Goal: Task Accomplishment & Management: Manage account settings

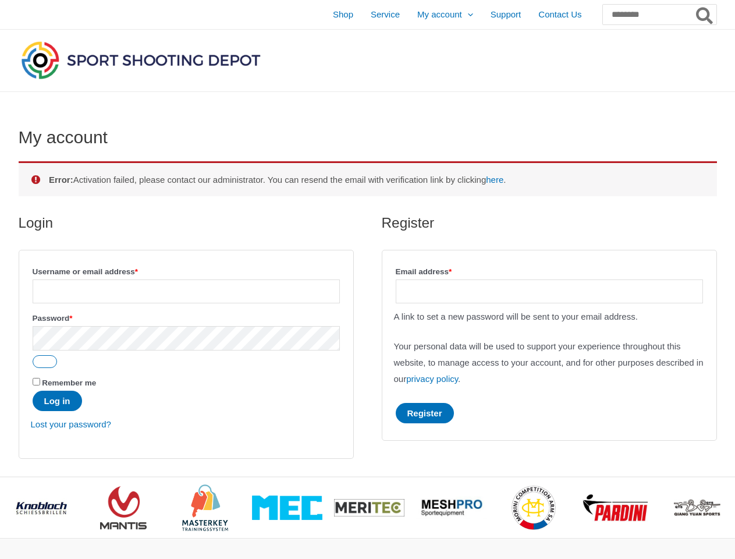
click at [367, 279] on div "Login Username or email address * Required Password * Required Remember me Log …" at bounding box center [368, 345] width 699 height 263
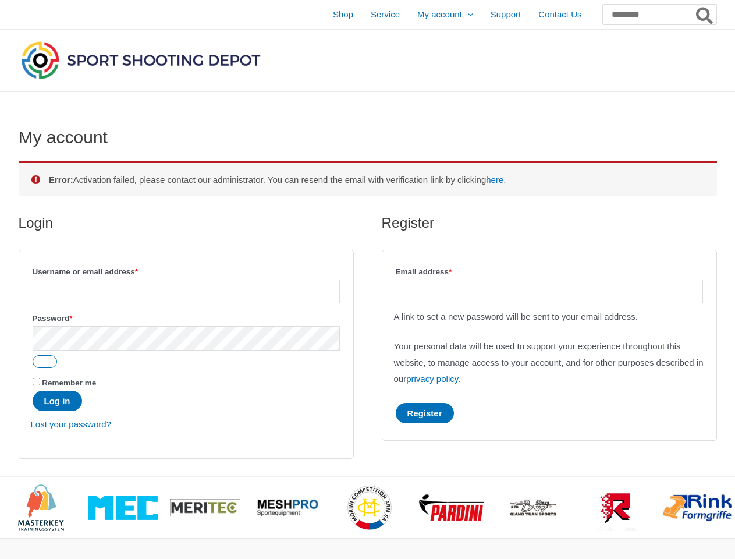
click at [705, 16] on icon "Search" at bounding box center [704, 15] width 17 height 19
click at [45, 363] on button "Show password" at bounding box center [45, 361] width 24 height 13
click at [9, 505] on span "<" at bounding box center [6, 499] width 12 height 12
click at [727, 505] on span ">" at bounding box center [724, 499] width 12 height 12
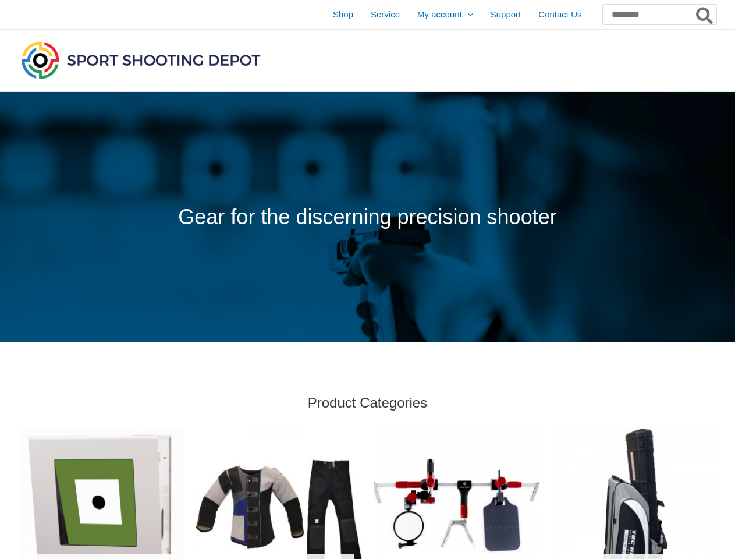
click at [367, 279] on span at bounding box center [367, 217] width 735 height 250
click at [705, 16] on icon "Search" at bounding box center [704, 15] width 17 height 19
